Goal: Task Accomplishment & Management: Use online tool/utility

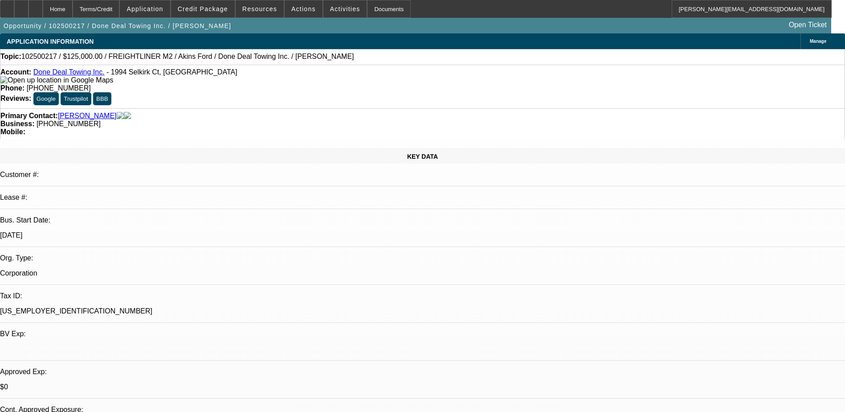
select select "0"
select select "2"
select select "0"
select select "6"
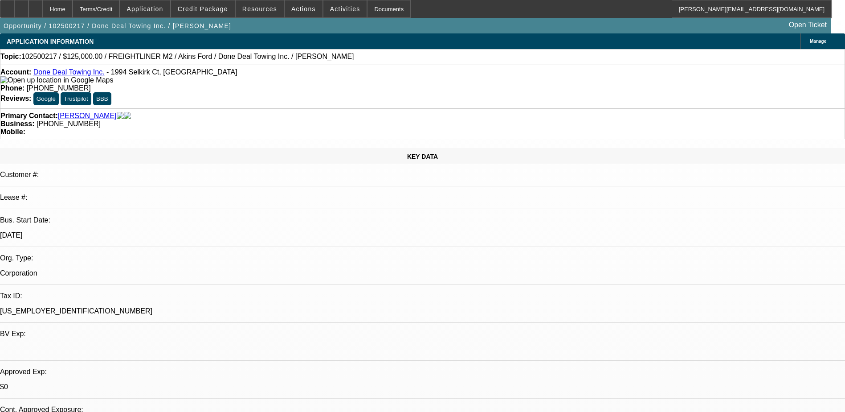
scroll to position [1425, 0]
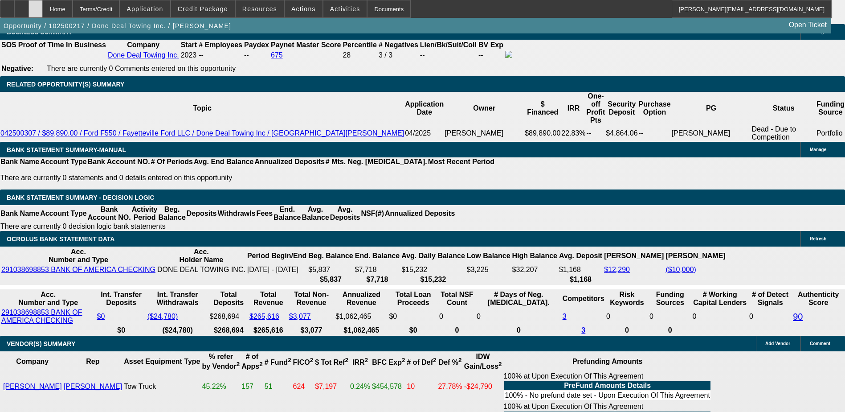
click at [36, 6] on icon at bounding box center [36, 6] width 0 height 0
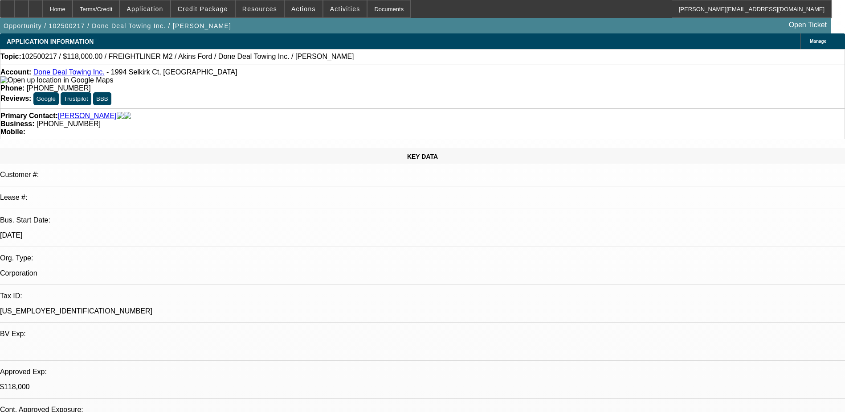
select select "0"
select select "2"
select select "0"
select select "6"
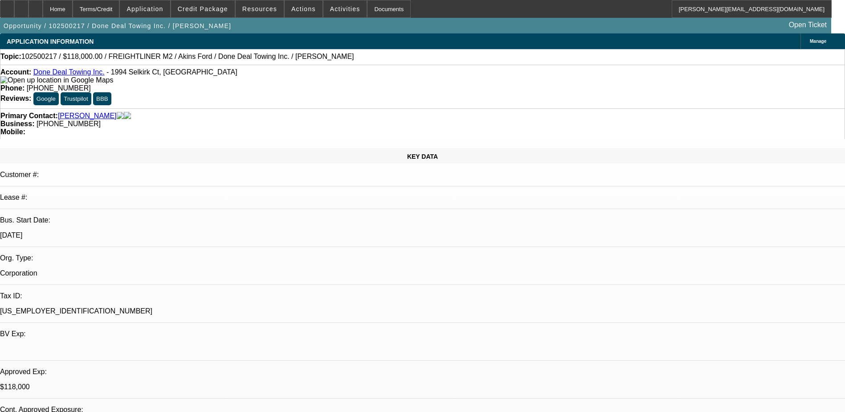
select select "0"
select select "2"
select select "0"
select select "6"
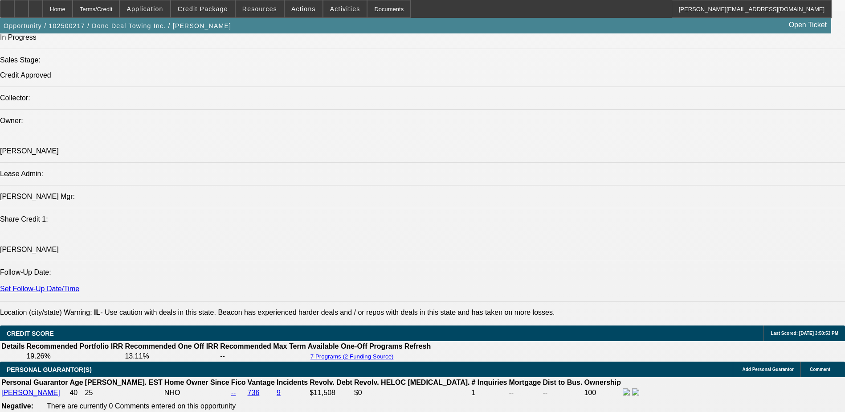
scroll to position [846, 0]
